Goal: Task Accomplishment & Management: Manage account settings

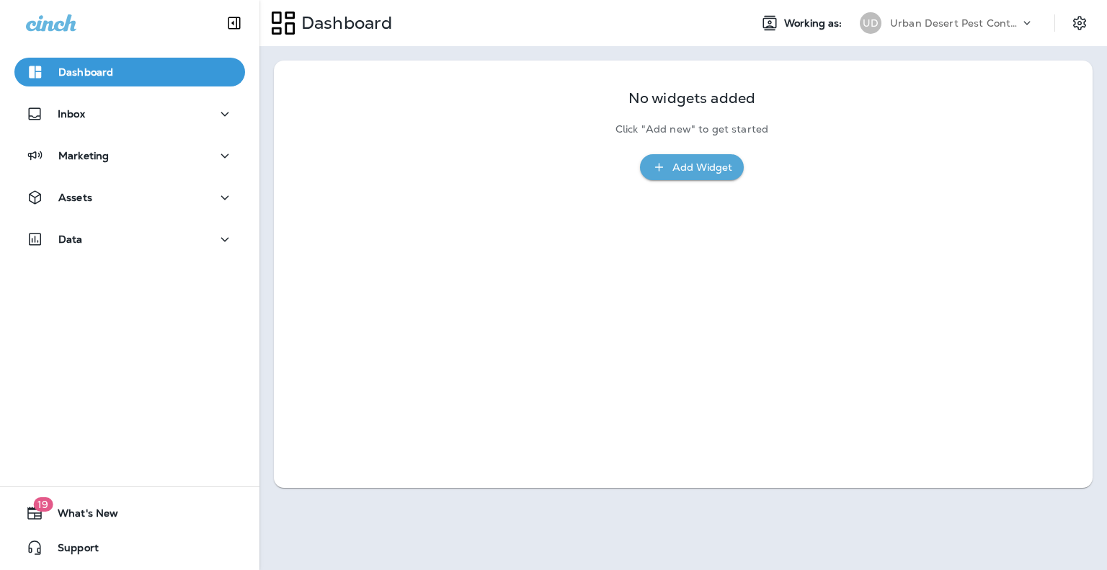
click at [953, 22] on p "Urban Desert Pest Control" at bounding box center [955, 23] width 130 height 12
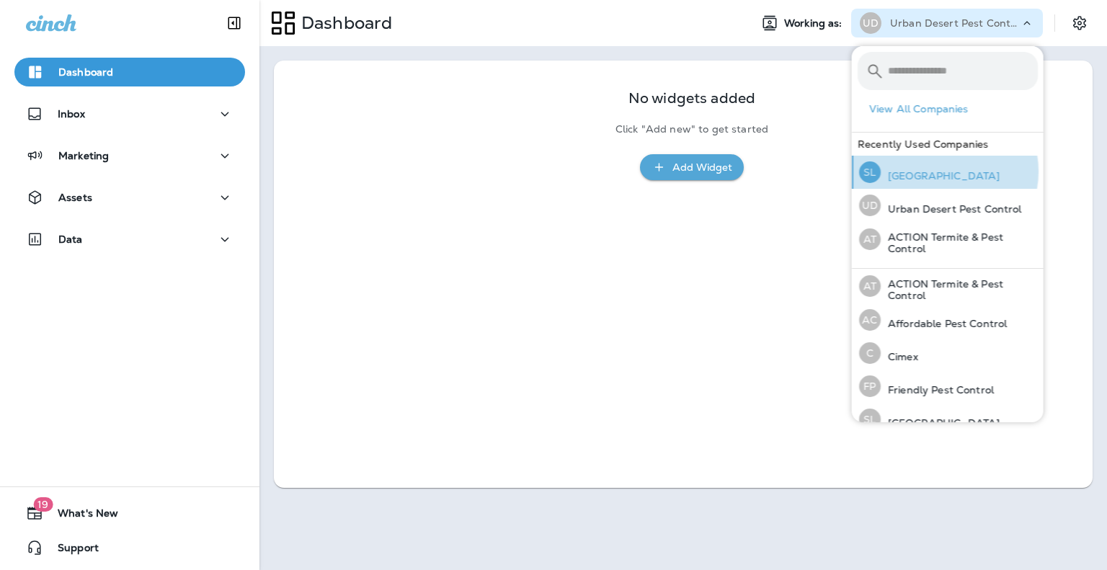
click at [941, 171] on div "SL Sun Lakes" at bounding box center [929, 172] width 152 height 33
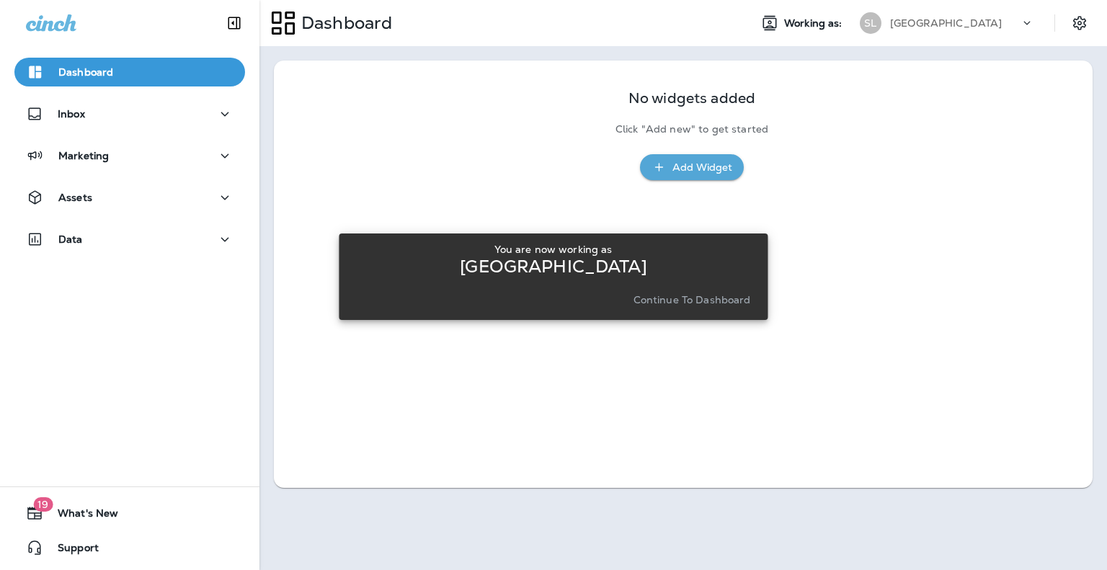
click at [723, 298] on p "Continue to Dashboard" at bounding box center [691, 300] width 117 height 12
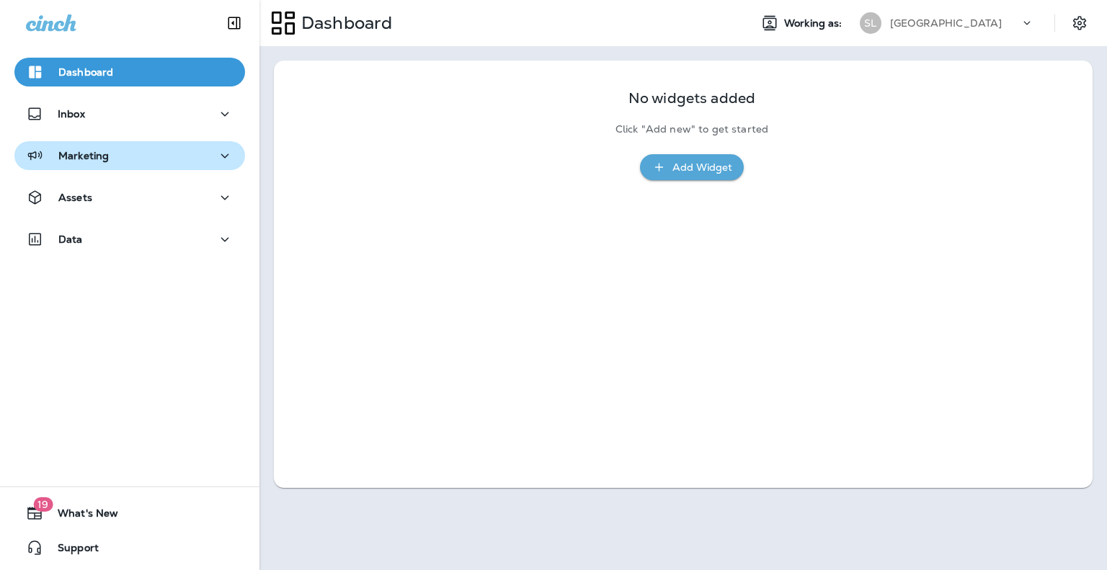
click at [208, 156] on div "Marketing" at bounding box center [130, 156] width 208 height 18
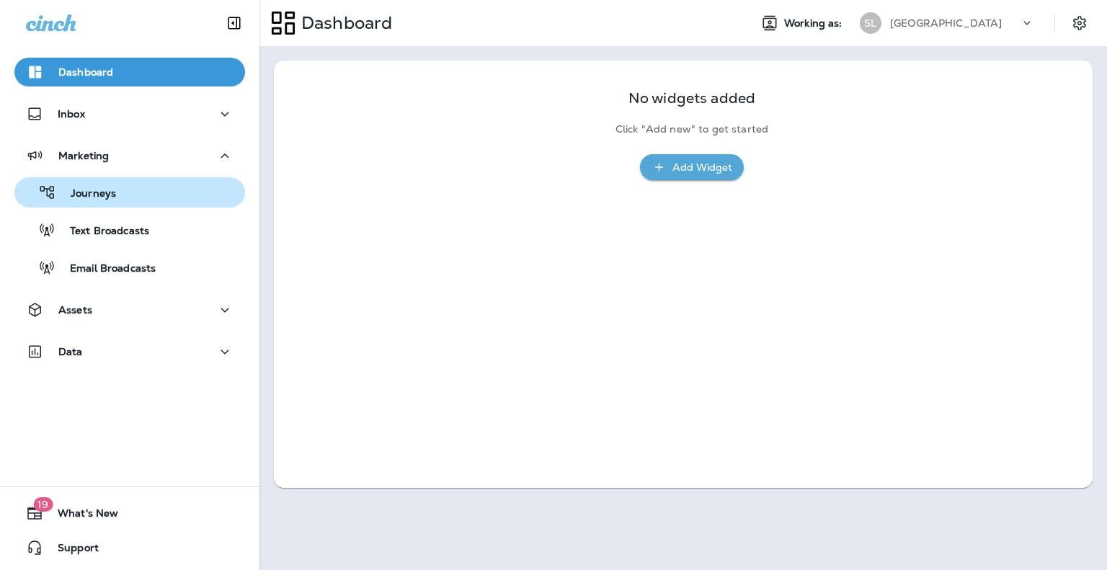
click at [92, 197] on p "Journeys" at bounding box center [86, 194] width 60 height 14
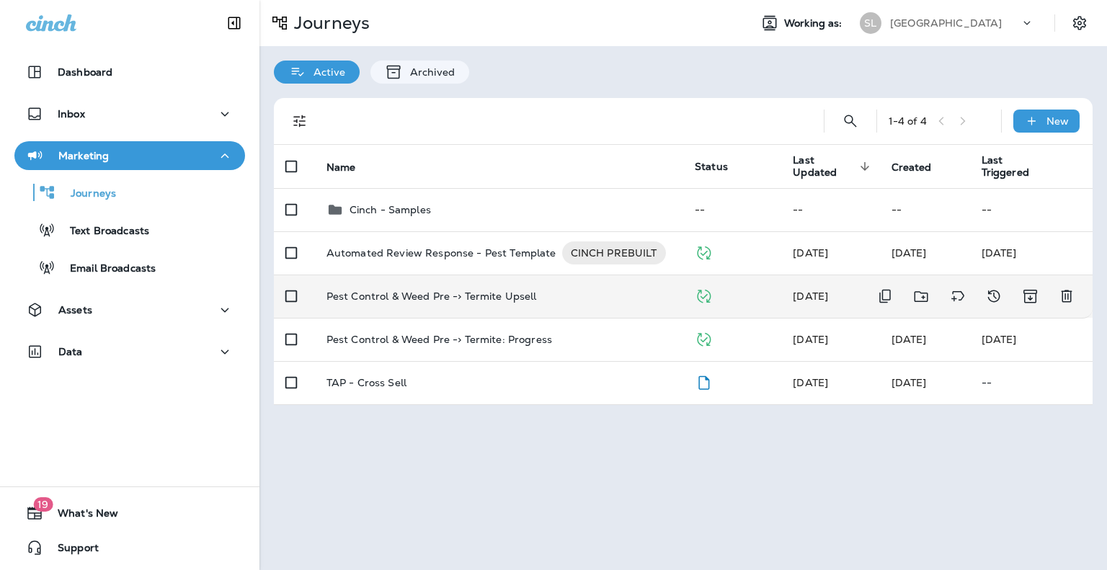
click at [440, 298] on p "Pest Control & Weed Pre -> Termite Upsell" at bounding box center [431, 296] width 210 height 12
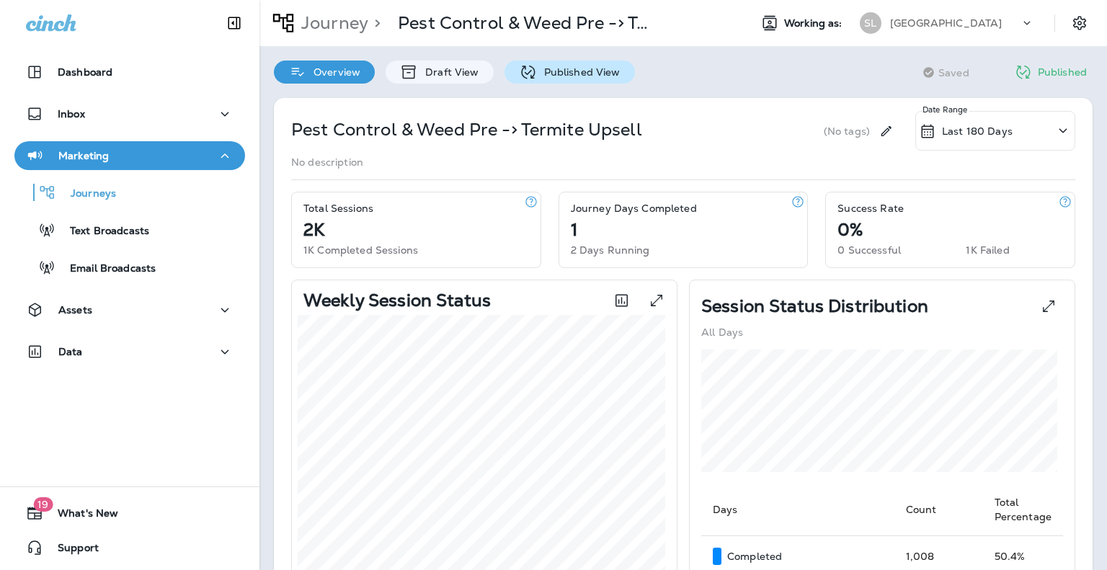
click at [590, 68] on p "Published View" at bounding box center [579, 72] width 84 height 12
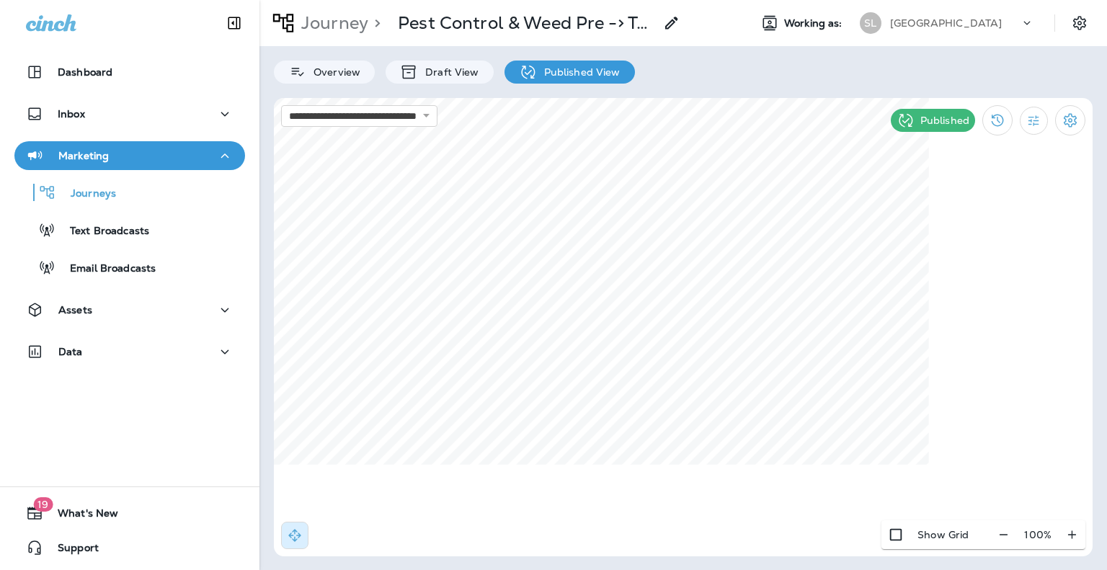
select select "*"
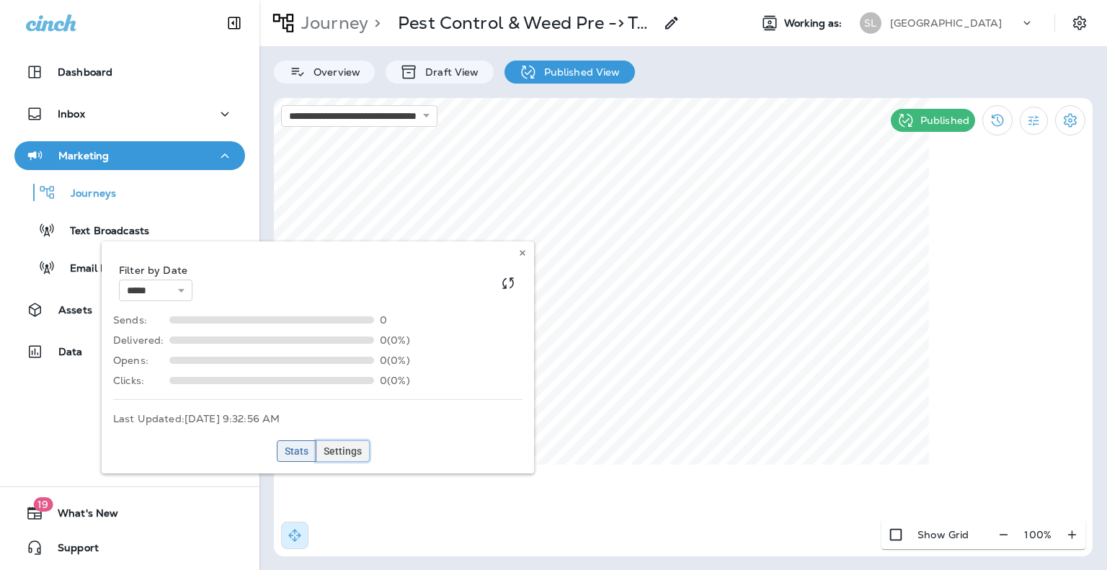
click at [346, 447] on span "Settings" at bounding box center [343, 451] width 38 height 10
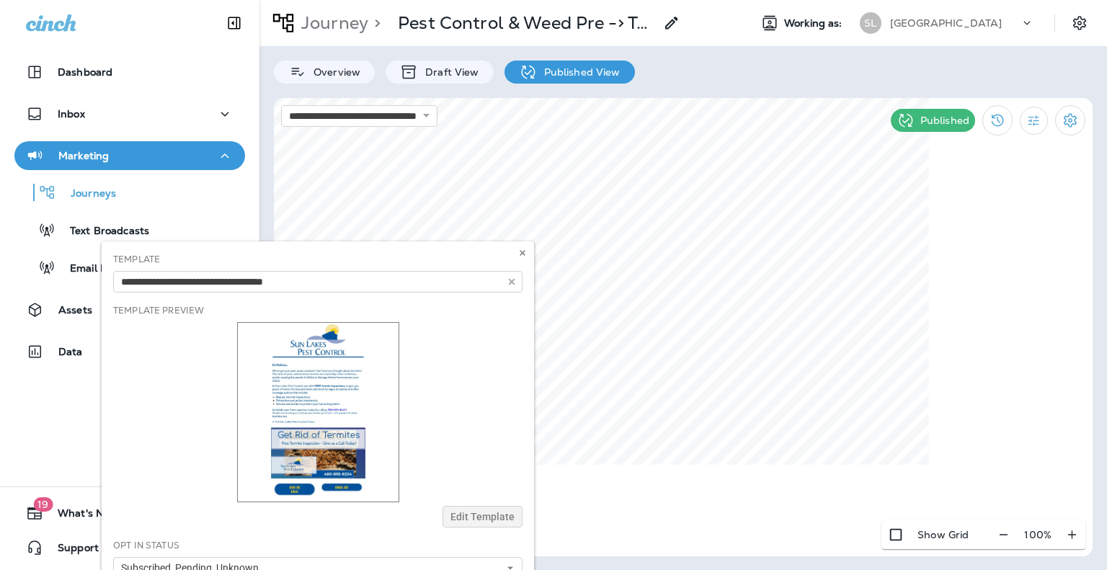
click at [478, 515] on div "Template $49 Email High Intent 1 ✔️ (draft) $49 Email High Intent 2 ✔️ (draft) …" at bounding box center [318, 464] width 432 height 447
click at [494, 520] on div "Template $49 Email High Intent 1 ✔️ (draft) $49 Email High Intent 2 ✔️ (draft) …" at bounding box center [318, 464] width 432 height 447
click at [527, 247] on button at bounding box center [522, 253] width 16 height 16
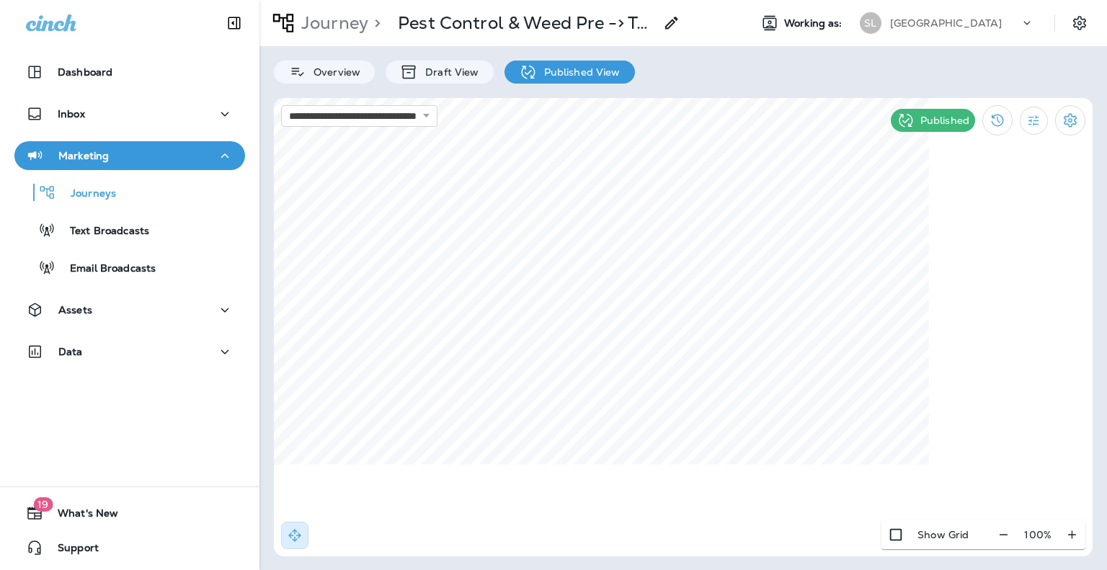
select select "*"
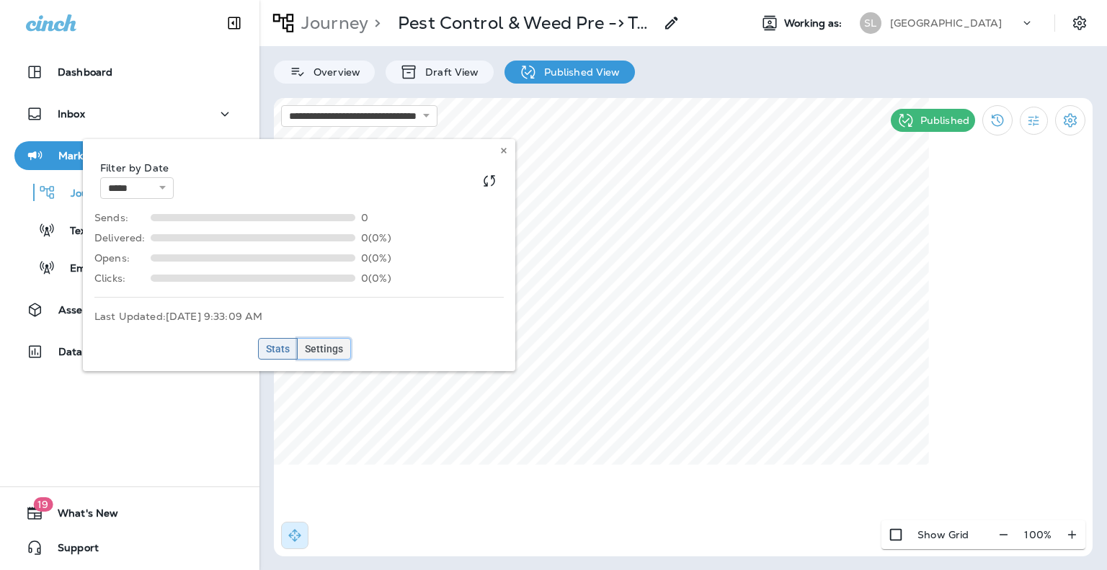
click at [319, 346] on span "Settings" at bounding box center [324, 349] width 38 height 10
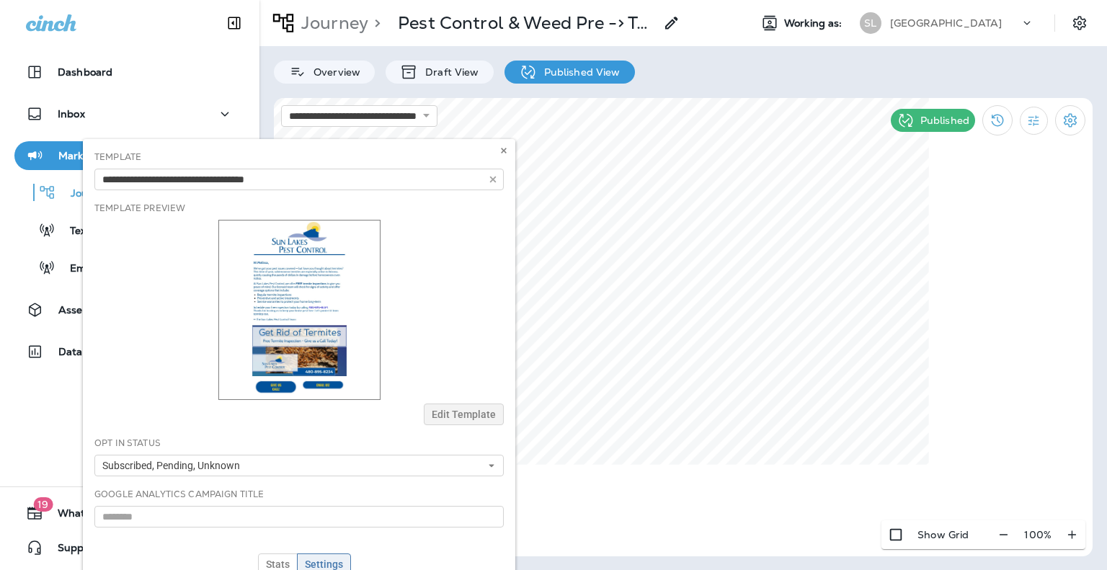
click at [458, 419] on div "Template $49 Email High Intent 1 ✔️ (draft) $49 Email High Intent 2 ✔️ (draft) …" at bounding box center [299, 362] width 432 height 447
drag, startPoint x: 453, startPoint y: 149, endPoint x: 542, endPoint y: 86, distance: 108.6
click at [542, 86] on body "**********" at bounding box center [553, 100] width 1107 height 200
click at [342, 318] on div "Template $49 Email High Intent 1 ✔️ (draft) $49 Email High Intent 2 ✔️ (draft) …" at bounding box center [299, 362] width 432 height 447
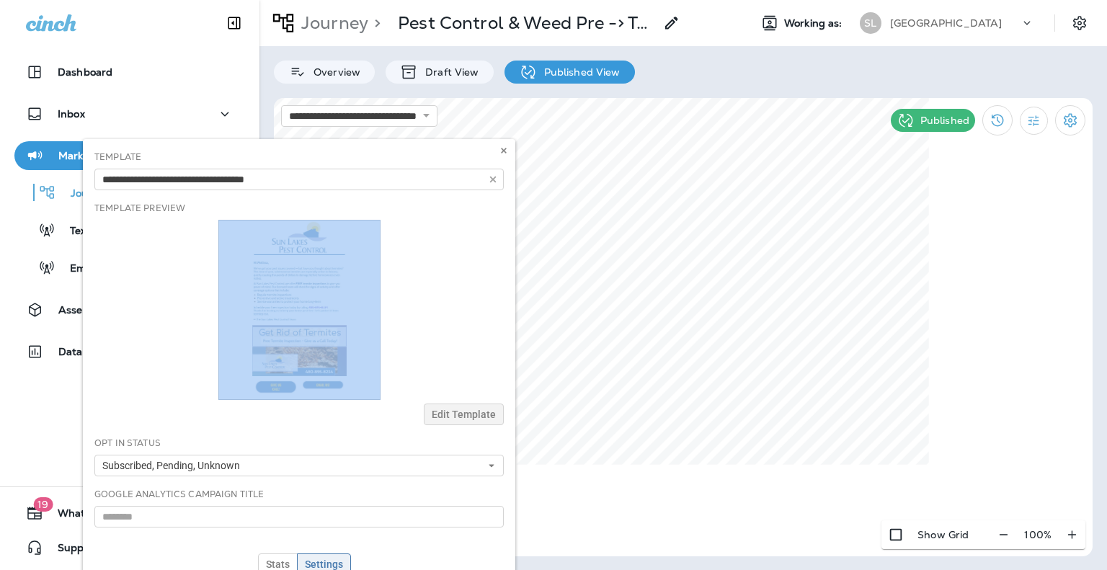
click at [342, 318] on div "Template $49 Email High Intent 1 ✔️ (draft) $49 Email High Intent 2 ✔️ (draft) …" at bounding box center [299, 362] width 432 height 447
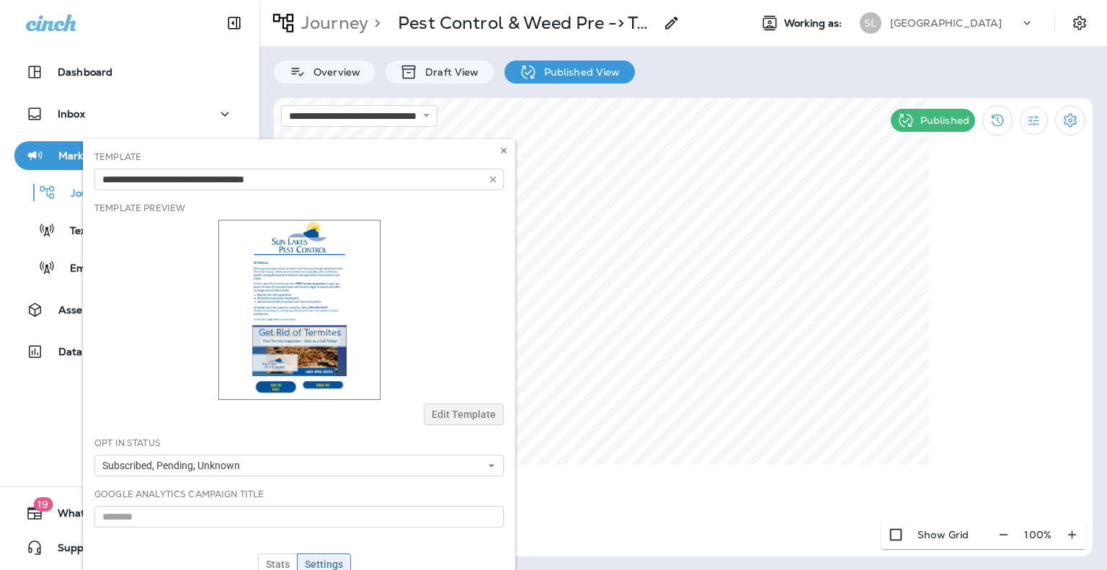
click at [460, 416] on div "Template $49 Email High Intent 1 ✔️ (draft) $49 Email High Intent 2 ✔️ (draft) …" at bounding box center [299, 362] width 432 height 447
click at [440, 417] on div "Template $49 Email High Intent 1 ✔️ (draft) $49 Email High Intent 2 ✔️ (draft) …" at bounding box center [299, 362] width 432 height 447
click at [501, 148] on use at bounding box center [503, 151] width 5 height 6
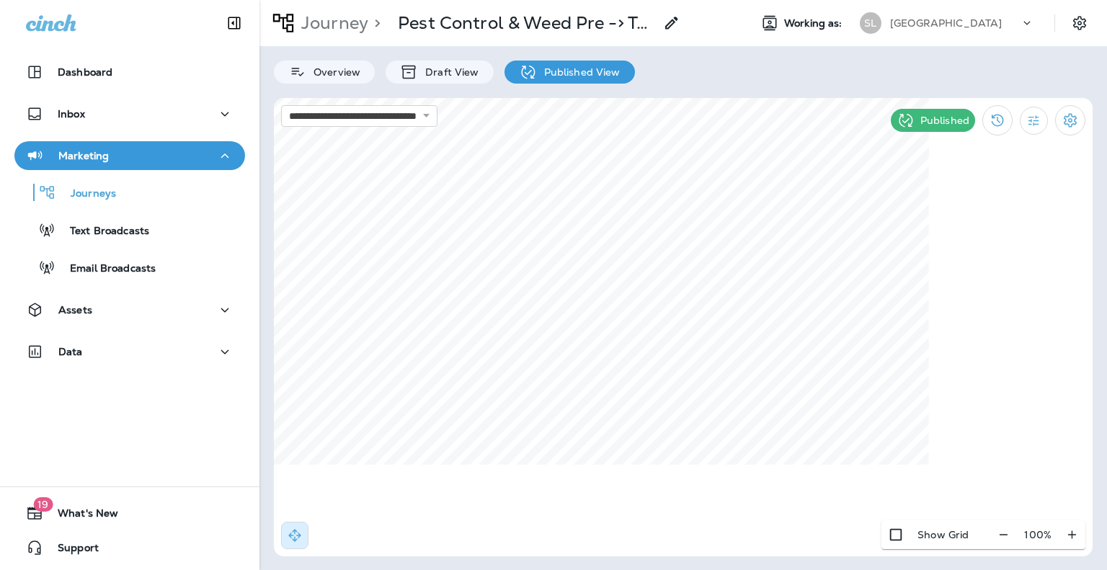
select select "*"
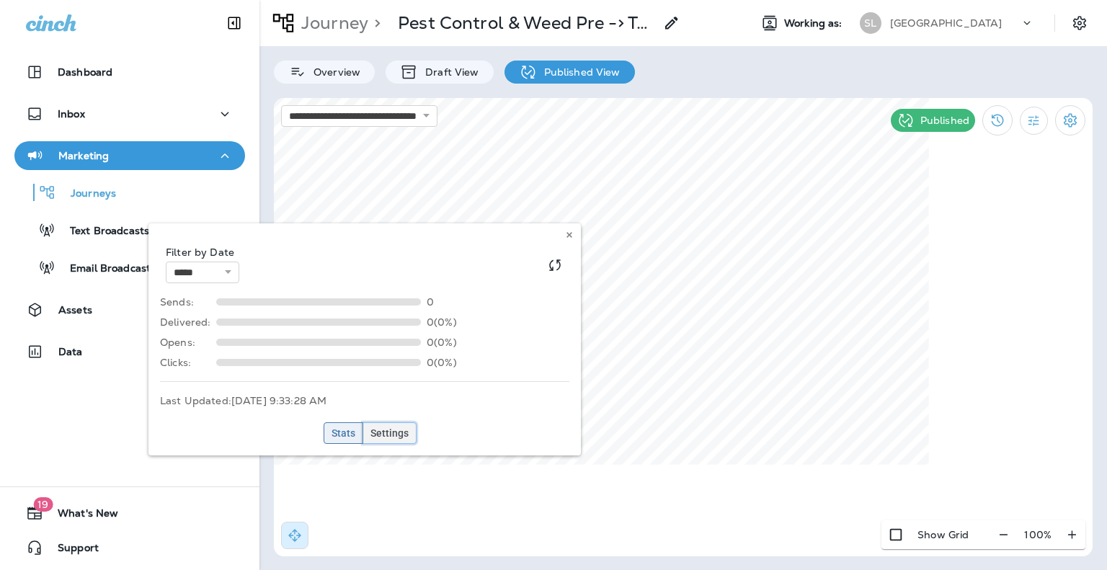
click at [393, 434] on span "Settings" at bounding box center [389, 433] width 38 height 10
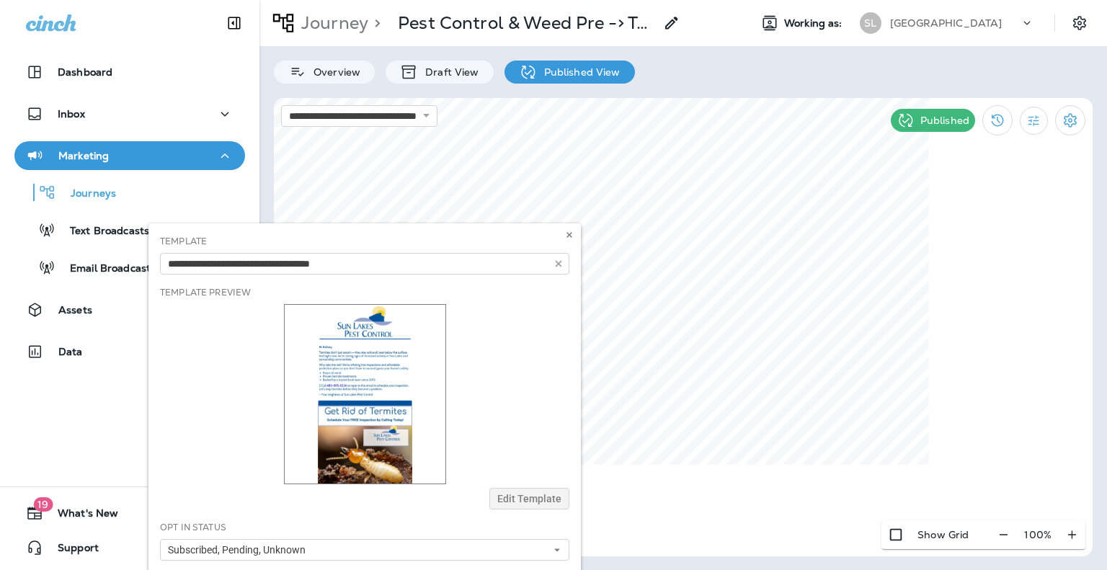
click at [528, 501] on div "Template $49 Email High Intent 1 ✔️ (draft) $49 Email High Intent 2 ✔️ (draft) …" at bounding box center [364, 446] width 432 height 447
click at [356, 398] on div "Template $49 Email High Intent 1 ✔️ (draft) $49 Email High Intent 2 ✔️ (draft) …" at bounding box center [364, 446] width 432 height 447
click at [569, 233] on icon at bounding box center [569, 235] width 9 height 9
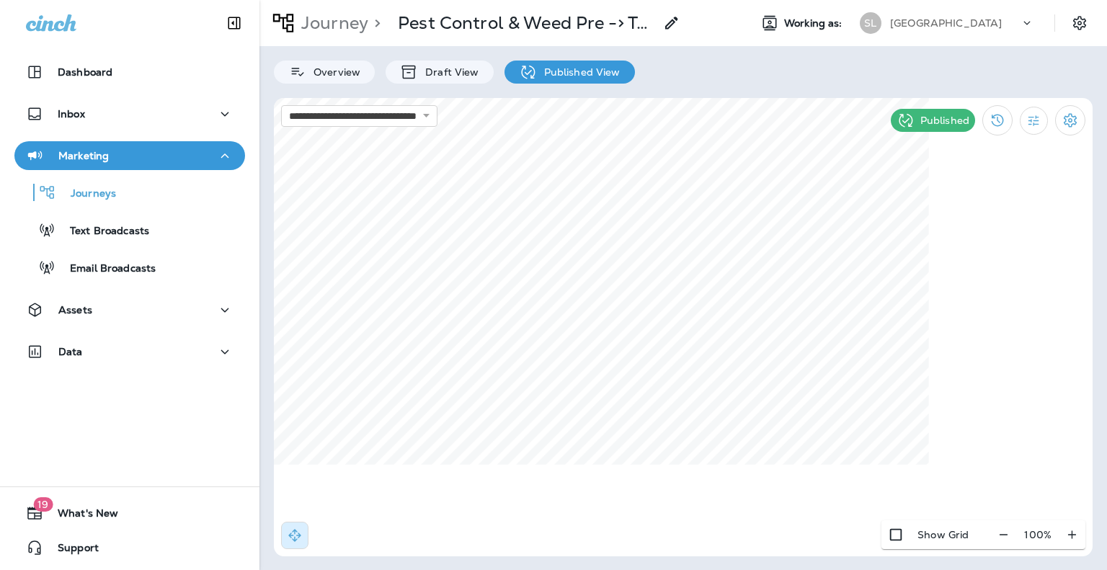
select select "*"
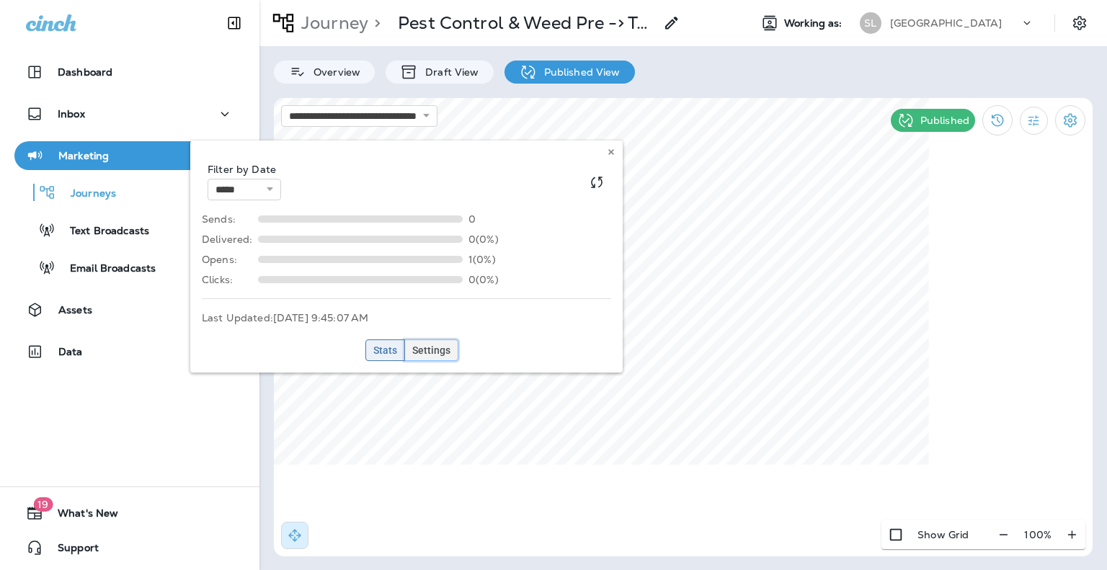
click at [433, 352] on span "Settings" at bounding box center [431, 350] width 38 height 10
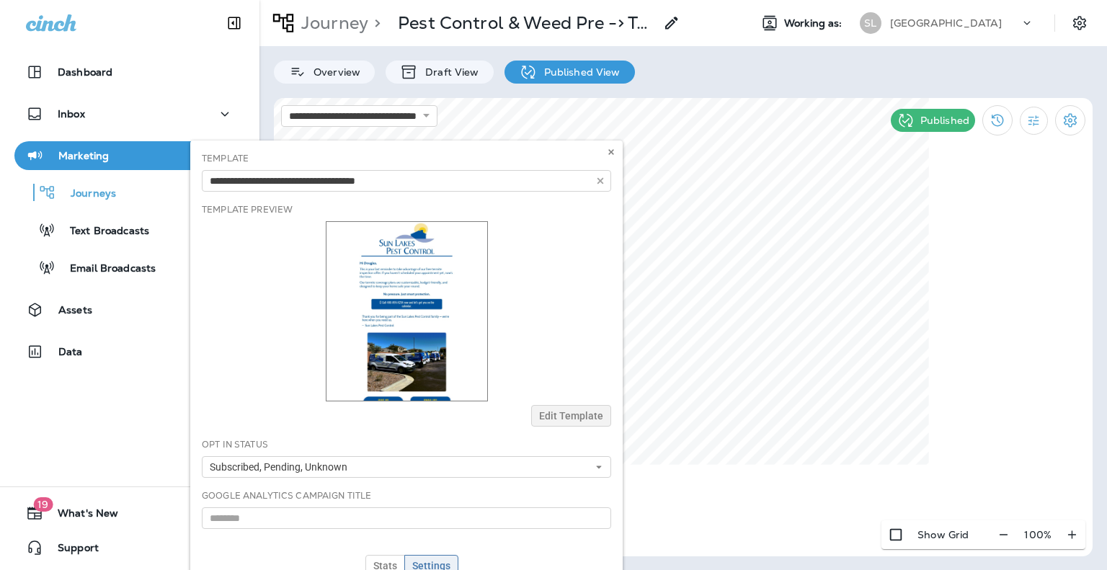
click at [580, 422] on div "Template $49 Email High Intent 1 ✔️ (draft) $49 Email High Intent 2 ✔️ (draft) …" at bounding box center [406, 364] width 432 height 447
click at [615, 155] on icon at bounding box center [611, 152] width 9 height 9
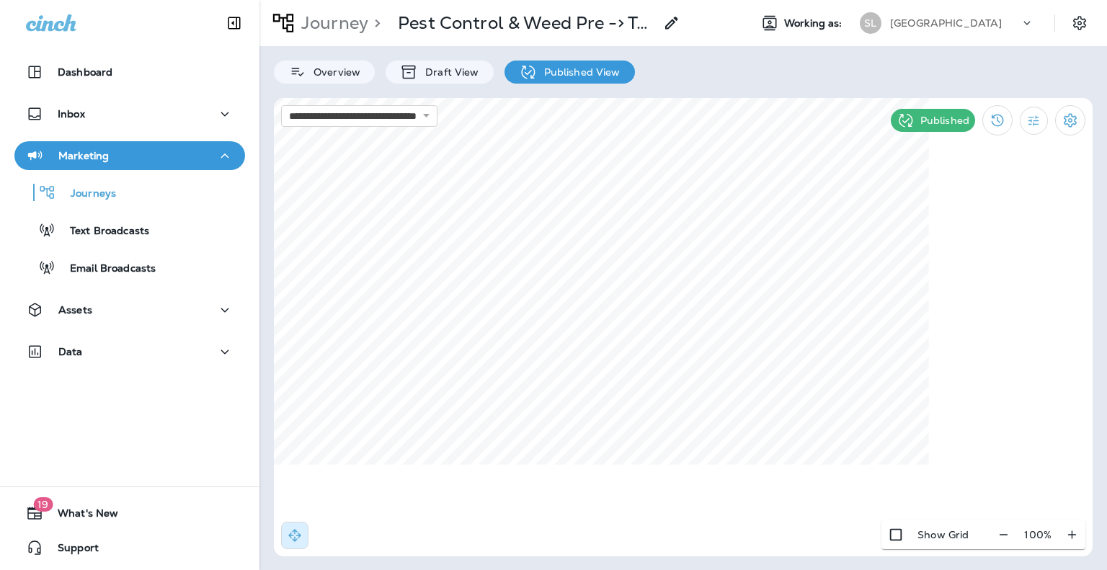
select select "*"
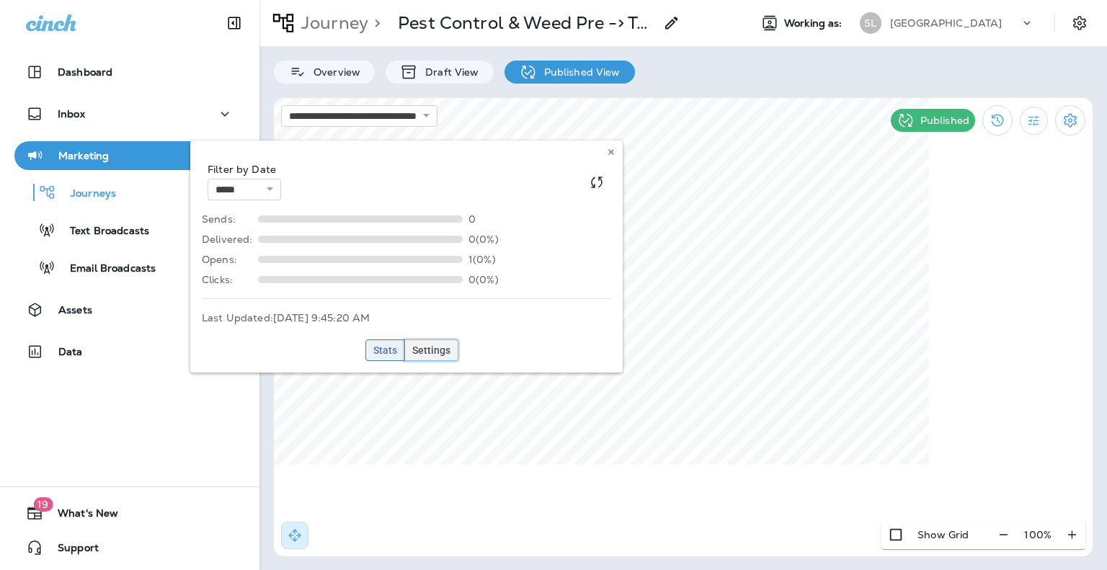
click at [439, 354] on span "Settings" at bounding box center [431, 350] width 38 height 10
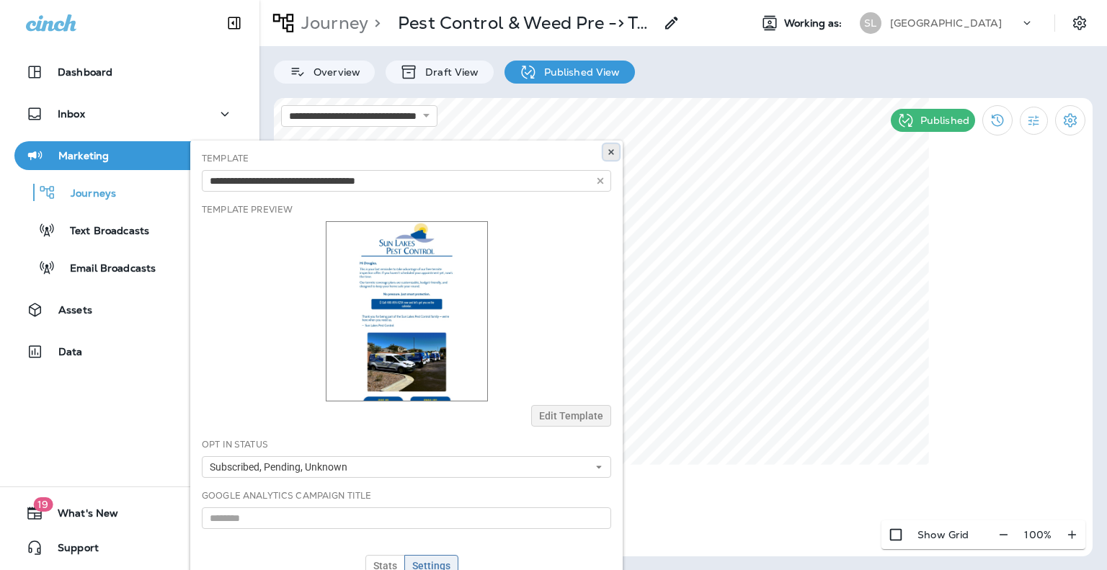
click at [607, 154] on icon at bounding box center [611, 152] width 9 height 9
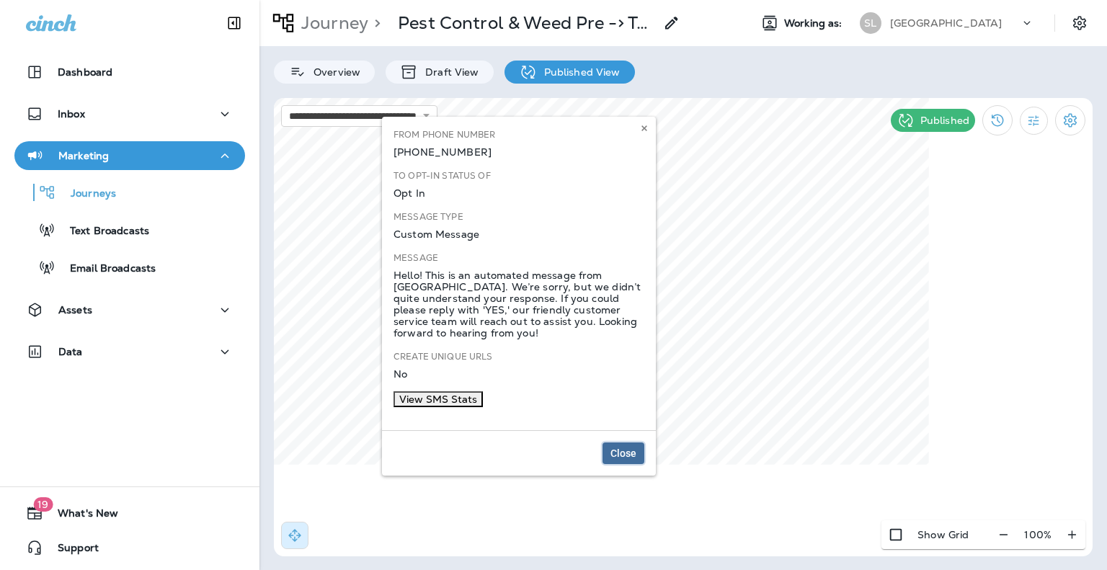
click at [620, 448] on span "Close" at bounding box center [623, 453] width 26 height 10
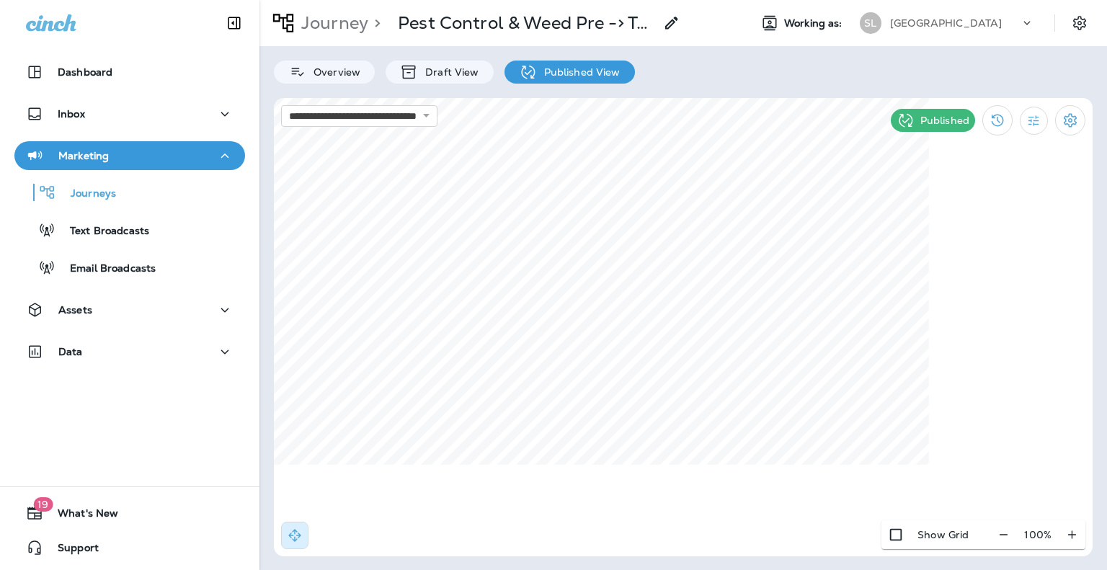
select select "*****"
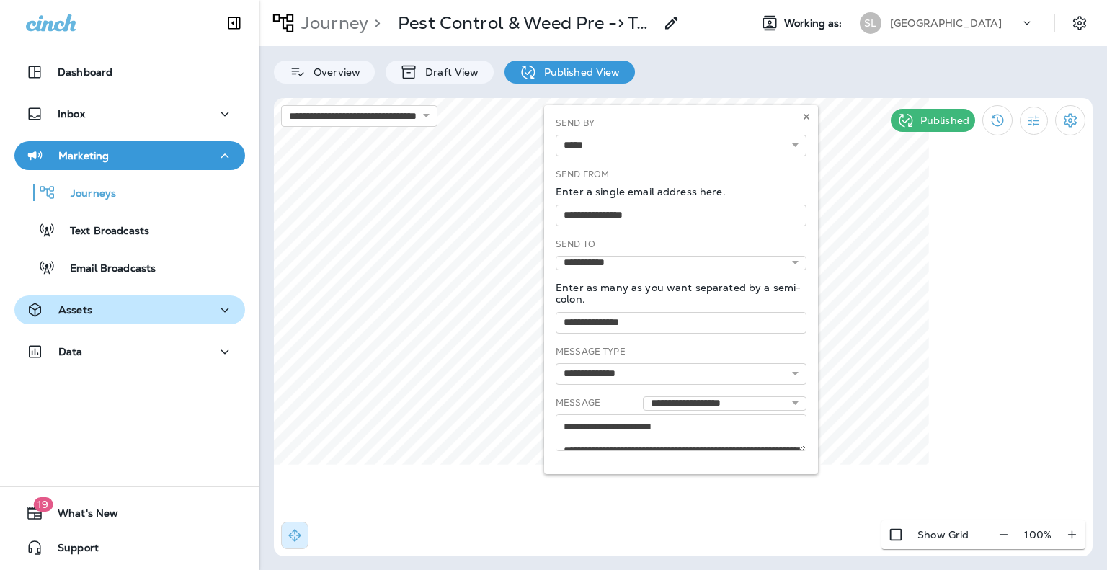
click at [216, 307] on icon "button" at bounding box center [224, 310] width 17 height 18
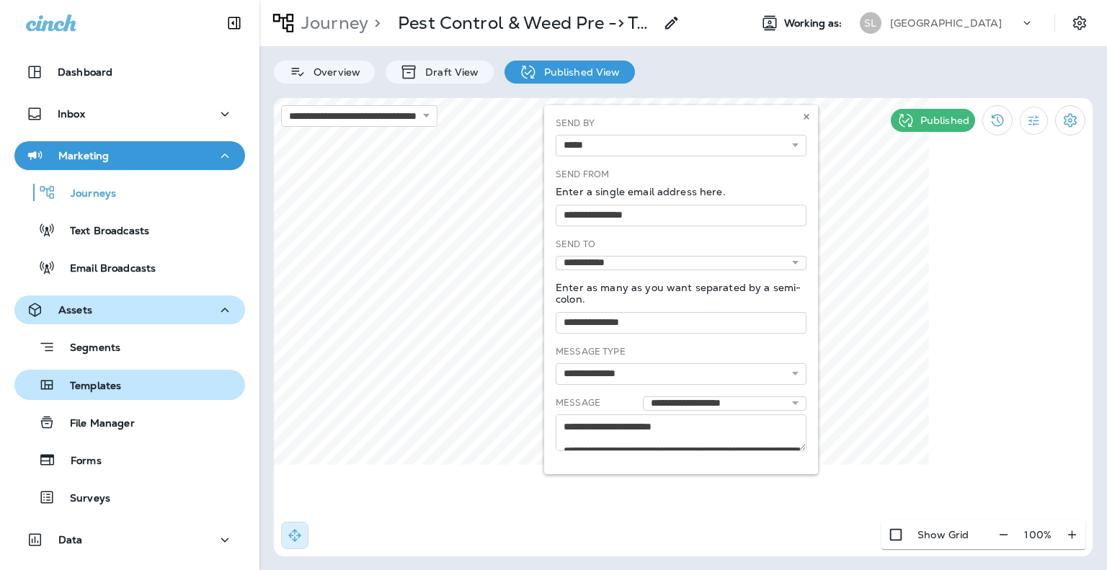
click at [115, 383] on p "Templates" at bounding box center [88, 387] width 66 height 14
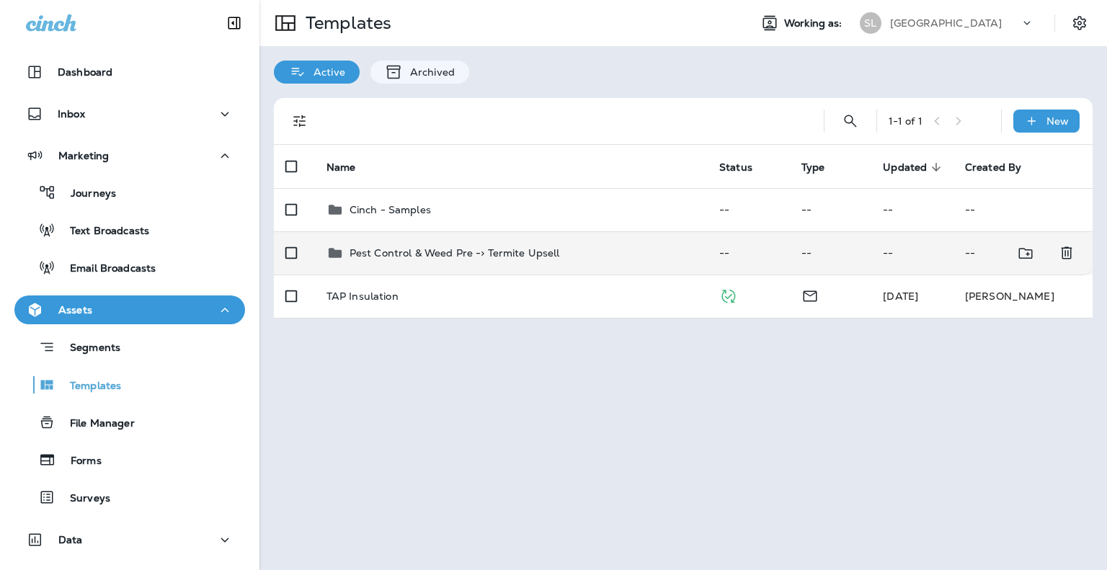
click at [454, 250] on p "Pest Control & Weed Pre -> Termite Upsell" at bounding box center [454, 253] width 210 height 12
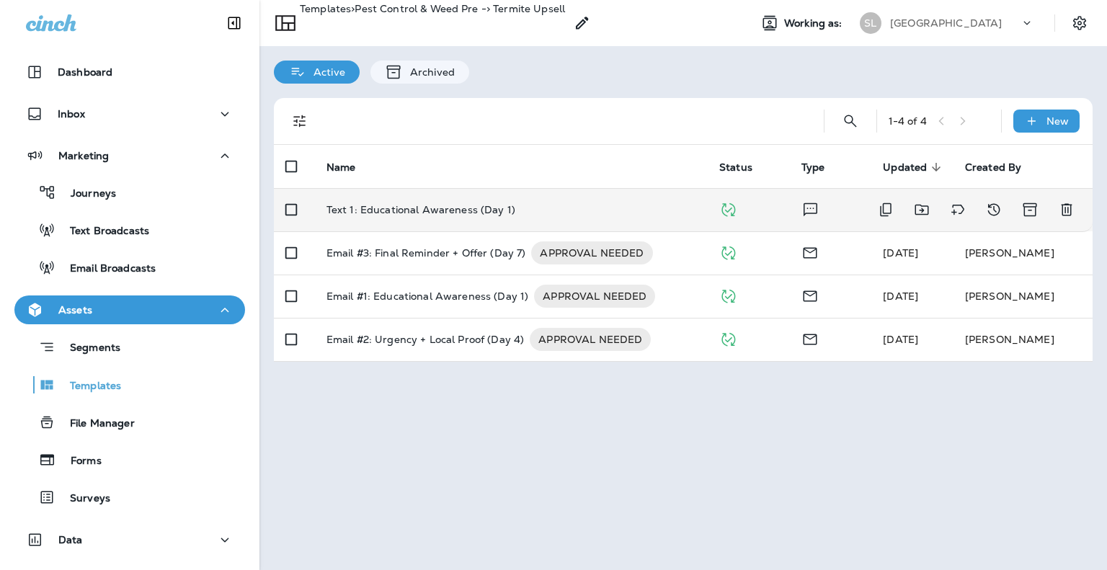
click at [421, 213] on p "Text 1: Educational Awareness (Day 1)" at bounding box center [420, 210] width 189 height 12
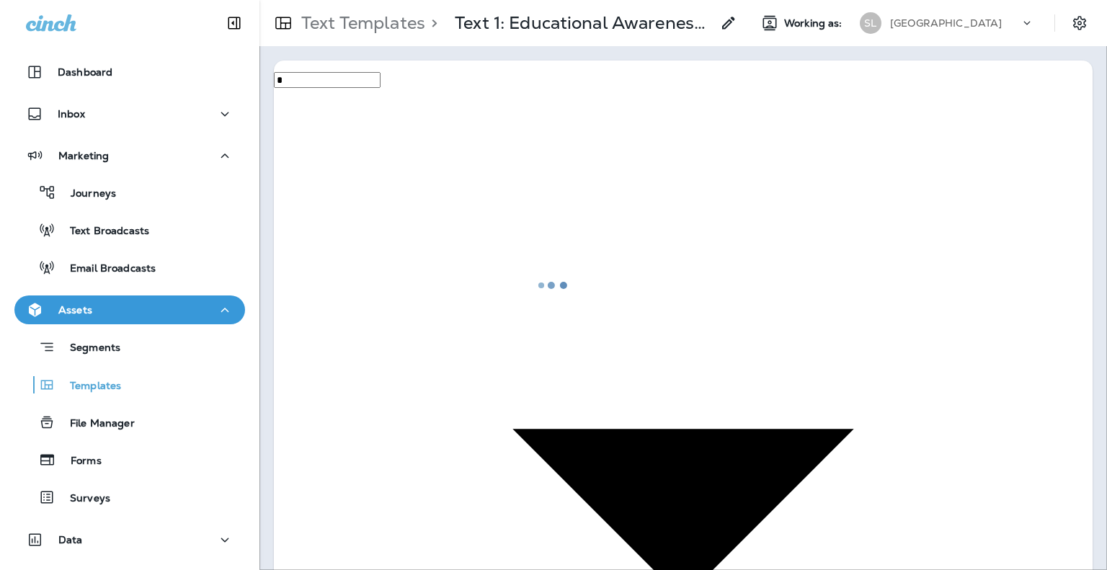
type input "**********"
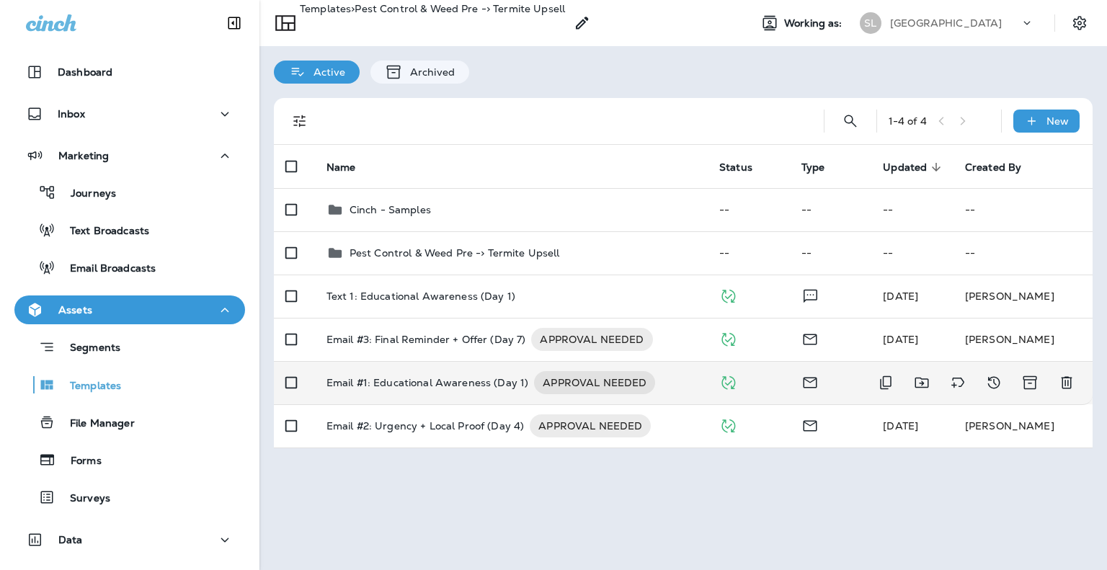
click at [446, 380] on p "Email #1: Educational Awareness (Day 1)" at bounding box center [427, 382] width 202 height 23
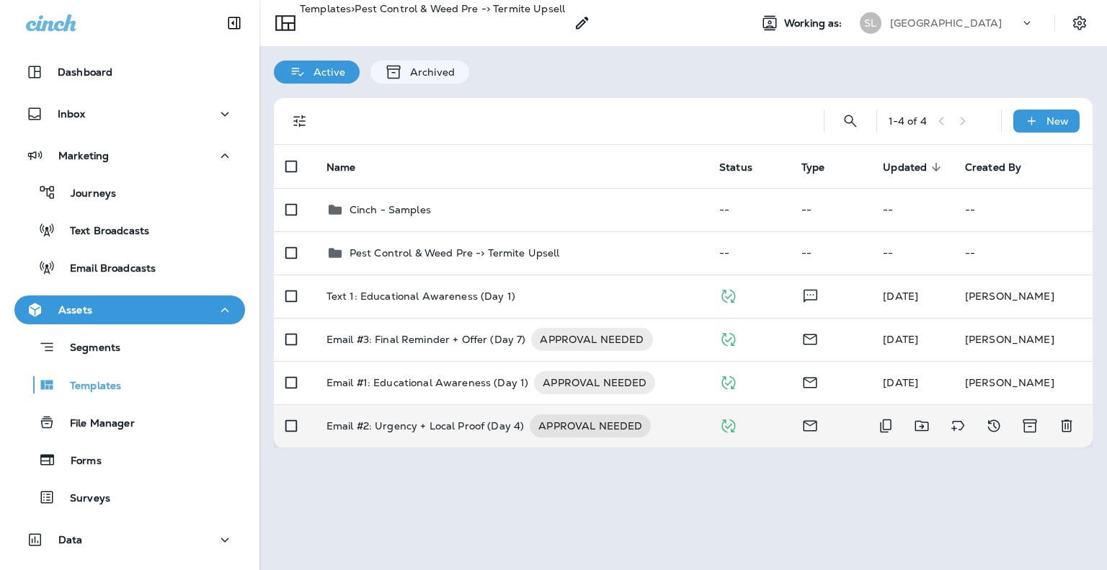
click at [444, 424] on p "Email #2: Urgency + Local Proof (Day 4)" at bounding box center [424, 425] width 197 height 23
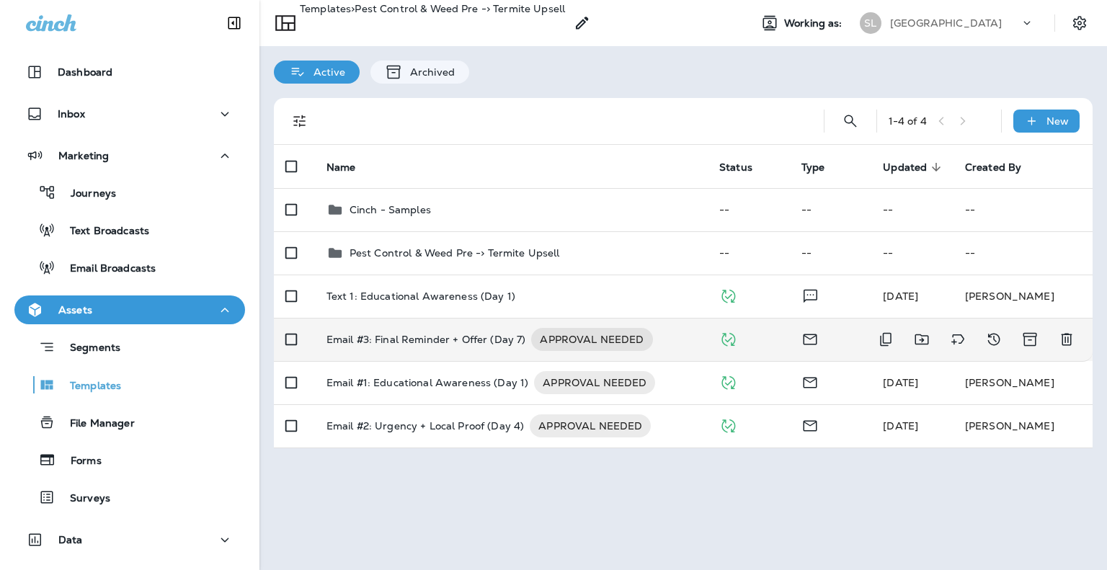
click at [437, 339] on p "Email #3: Final Reminder + Offer (Day 7)" at bounding box center [426, 339] width 200 height 23
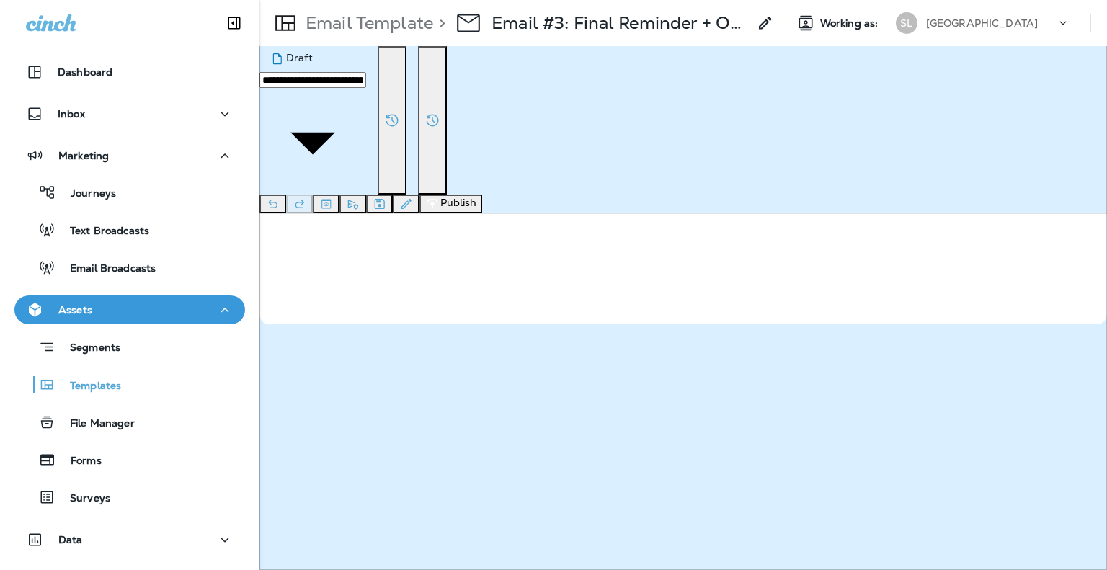
click at [991, 24] on div "Sun Lakes" at bounding box center [991, 23] width 130 height 22
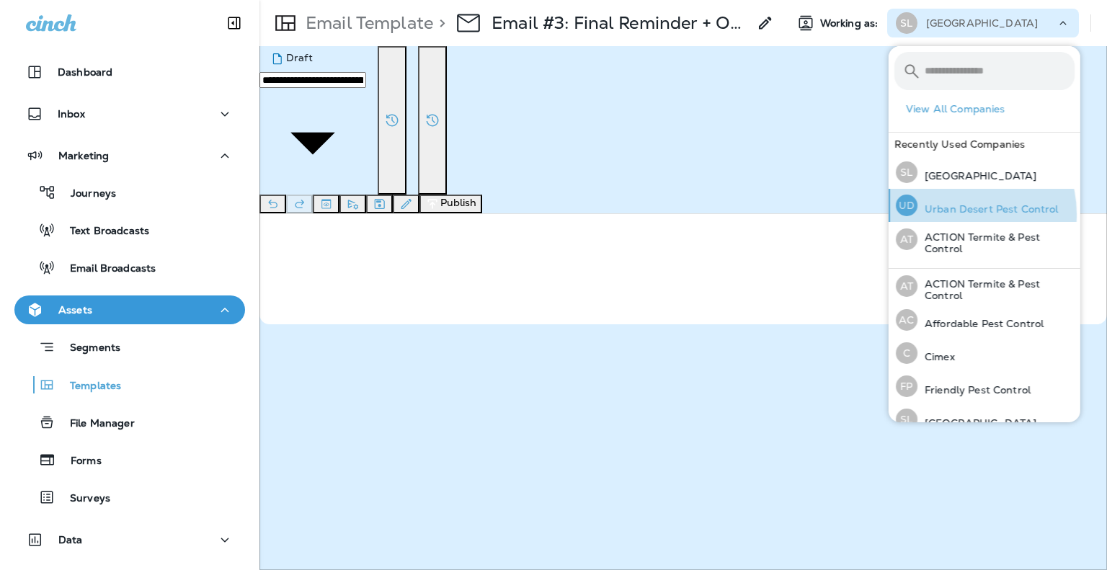
click at [958, 214] on p "Urban Desert Pest Control" at bounding box center [987, 209] width 141 height 12
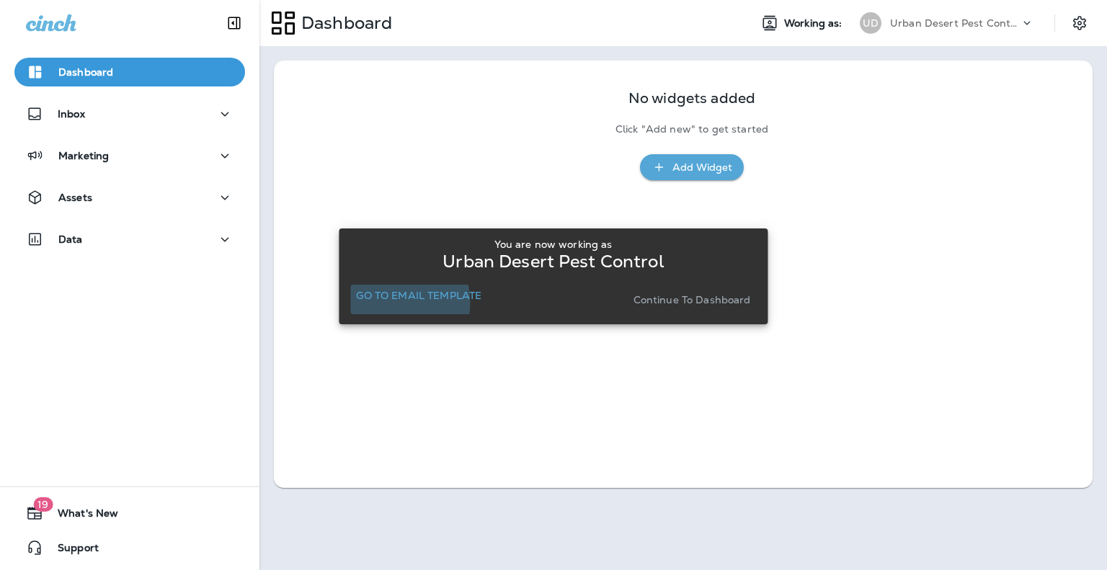
click at [403, 308] on button "Go to Email Template" at bounding box center [418, 300] width 137 height 30
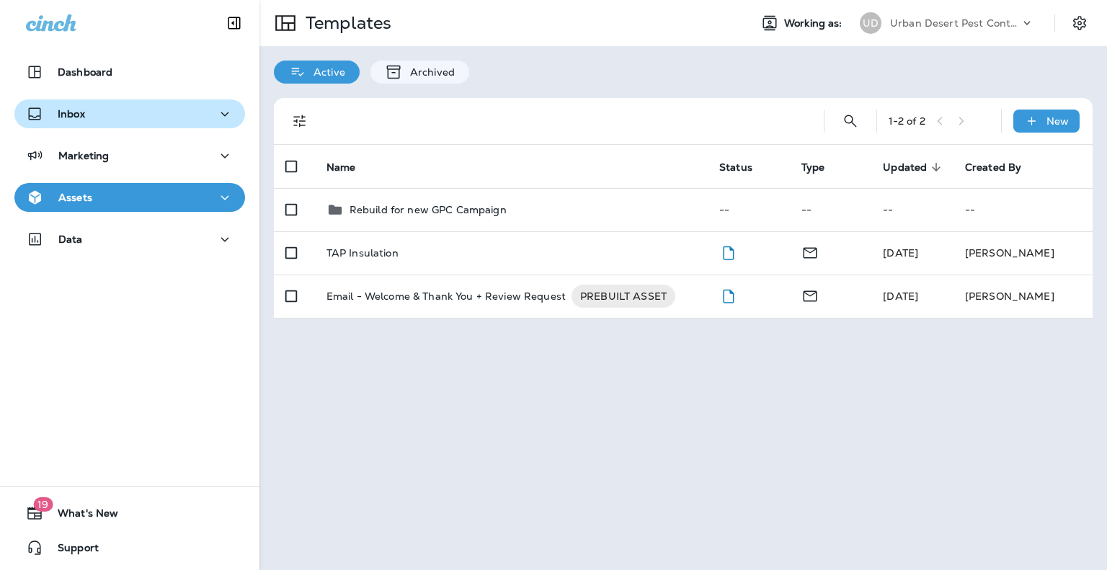
click at [216, 112] on icon "button" at bounding box center [224, 114] width 17 height 18
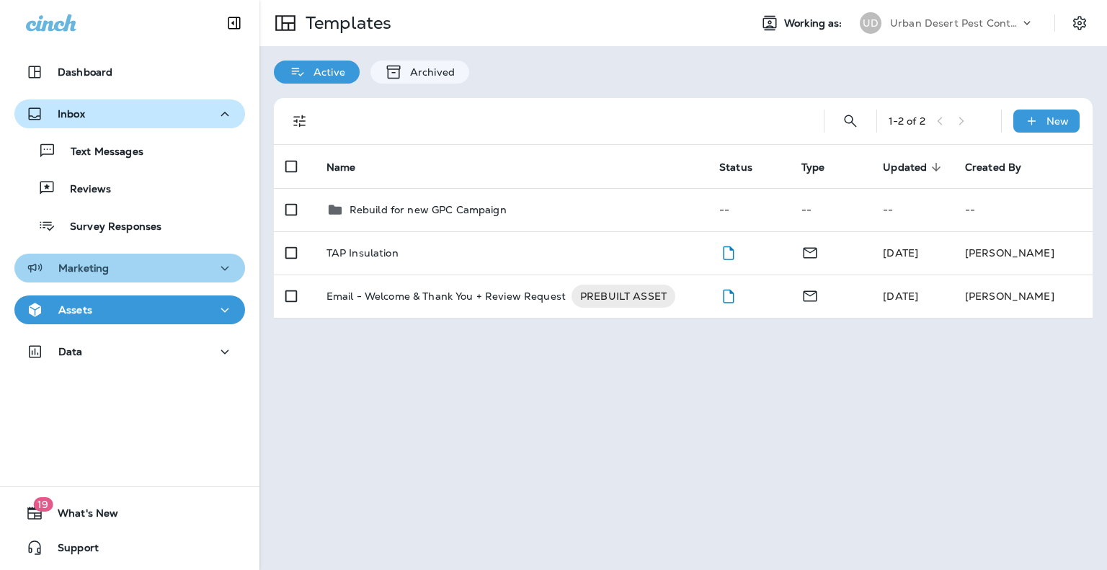
click at [221, 267] on icon "button" at bounding box center [225, 268] width 8 height 4
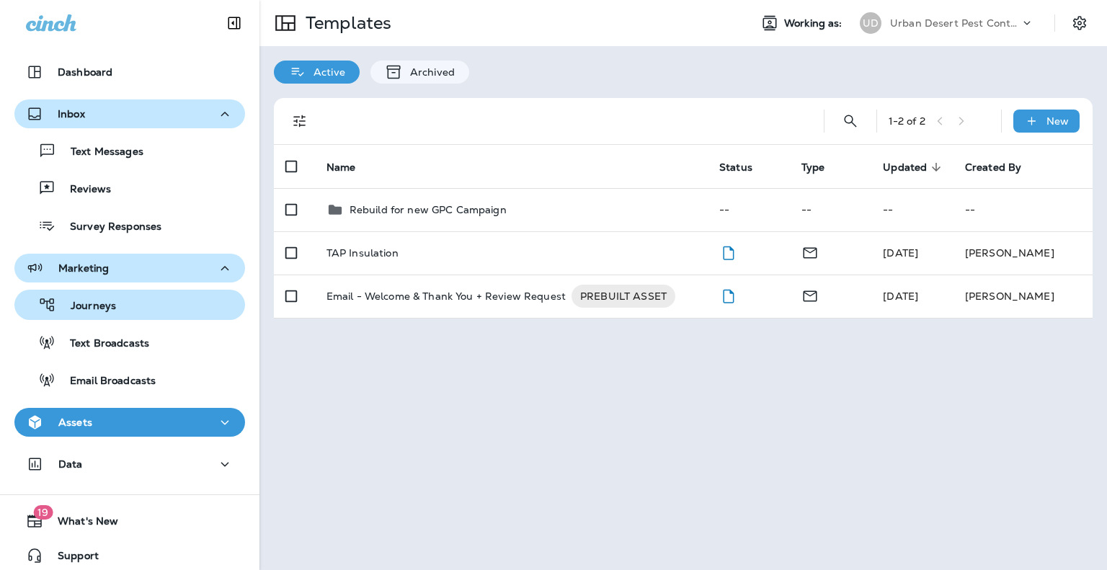
click at [104, 314] on div "Journeys" at bounding box center [68, 305] width 96 height 22
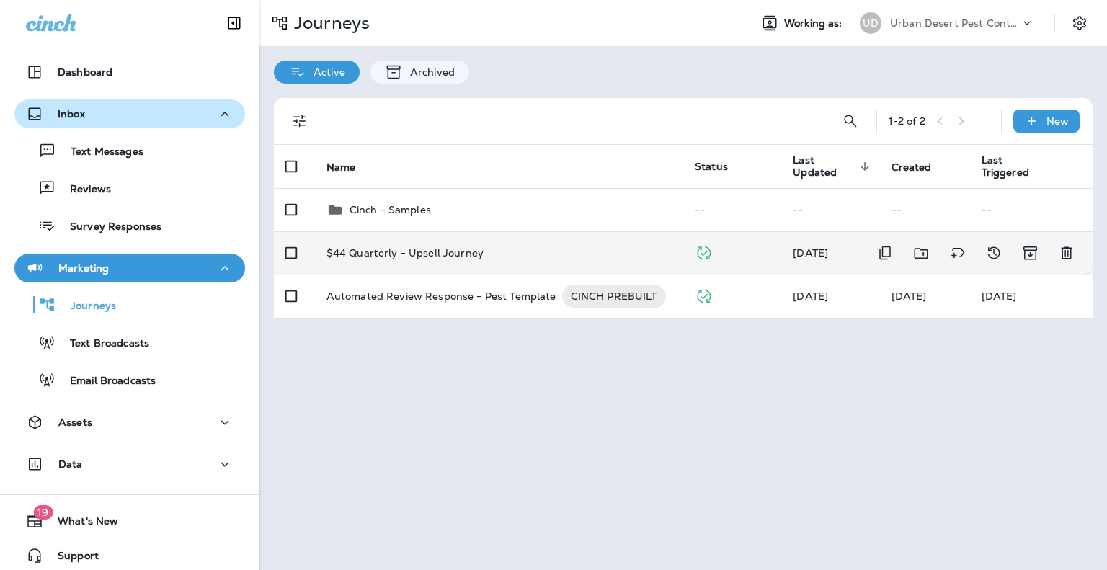
click at [444, 253] on p "$44 Quarterly - Upsell Journey" at bounding box center [404, 253] width 157 height 12
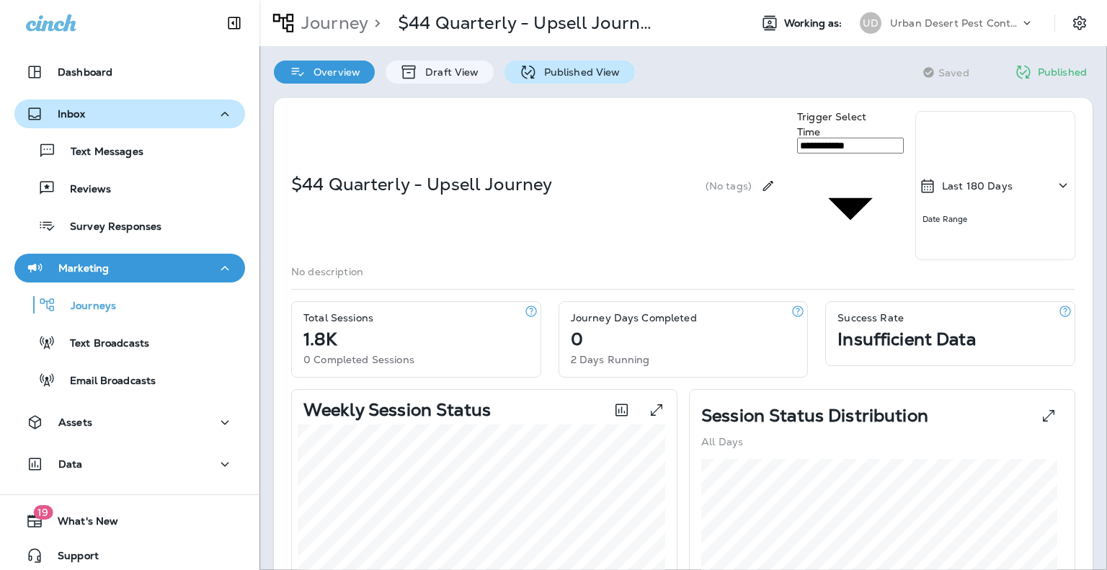
click at [580, 70] on p "Published View" at bounding box center [579, 72] width 84 height 12
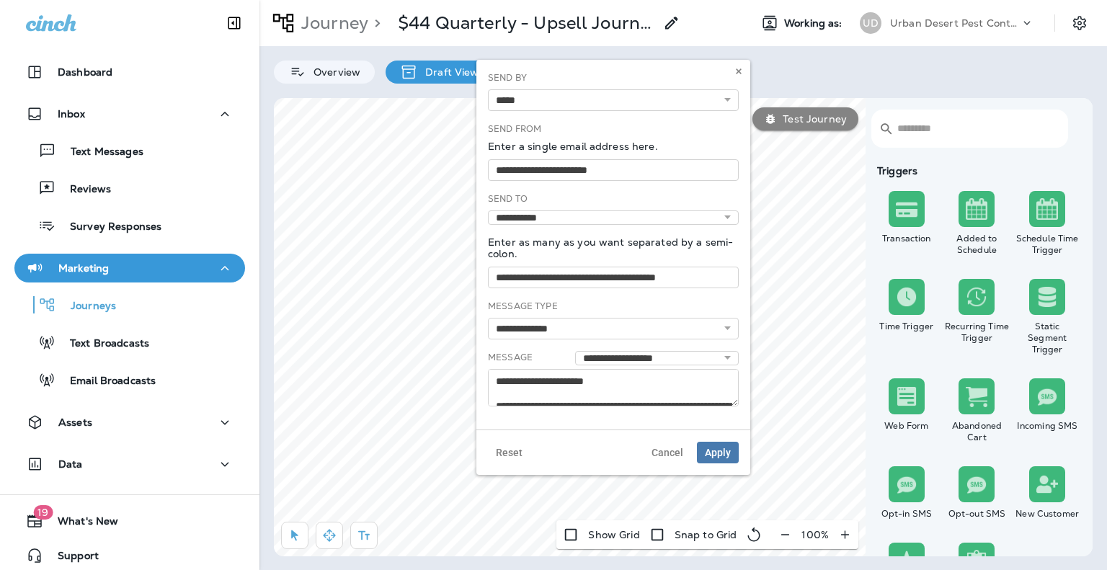
select select "*****"
